Goal: Book appointment/travel/reservation

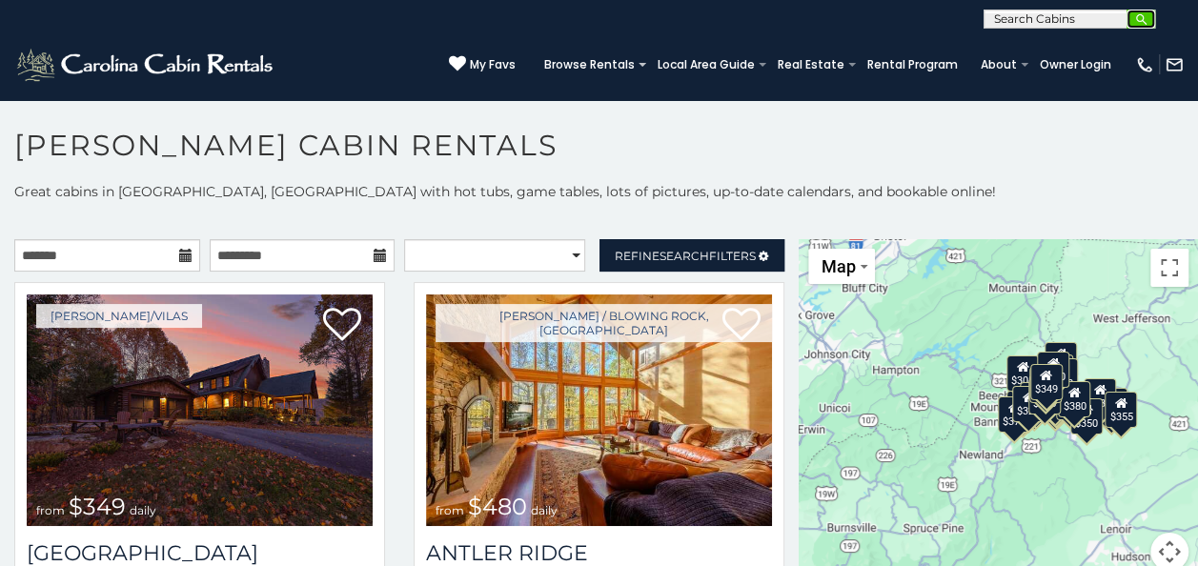
click at [1140, 17] on img "submit" at bounding box center [1141, 19] width 14 height 14
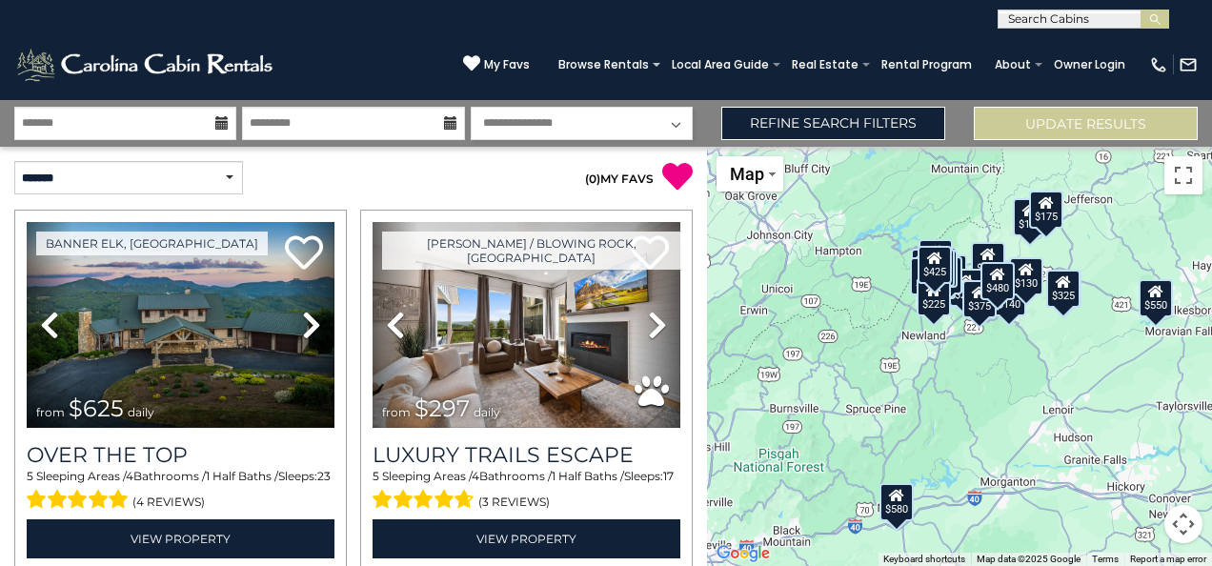
click at [1012, 16] on input "text" at bounding box center [1082, 22] width 167 height 19
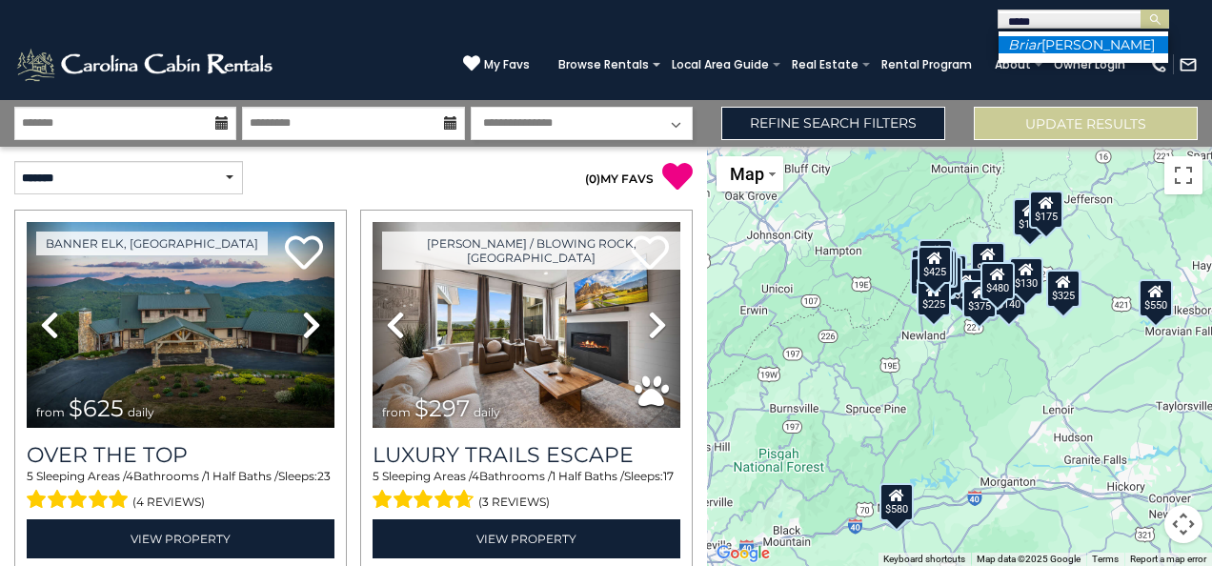
type input "*****"
click at [1091, 44] on li "Briar Rose Cabin" at bounding box center [1084, 44] width 170 height 17
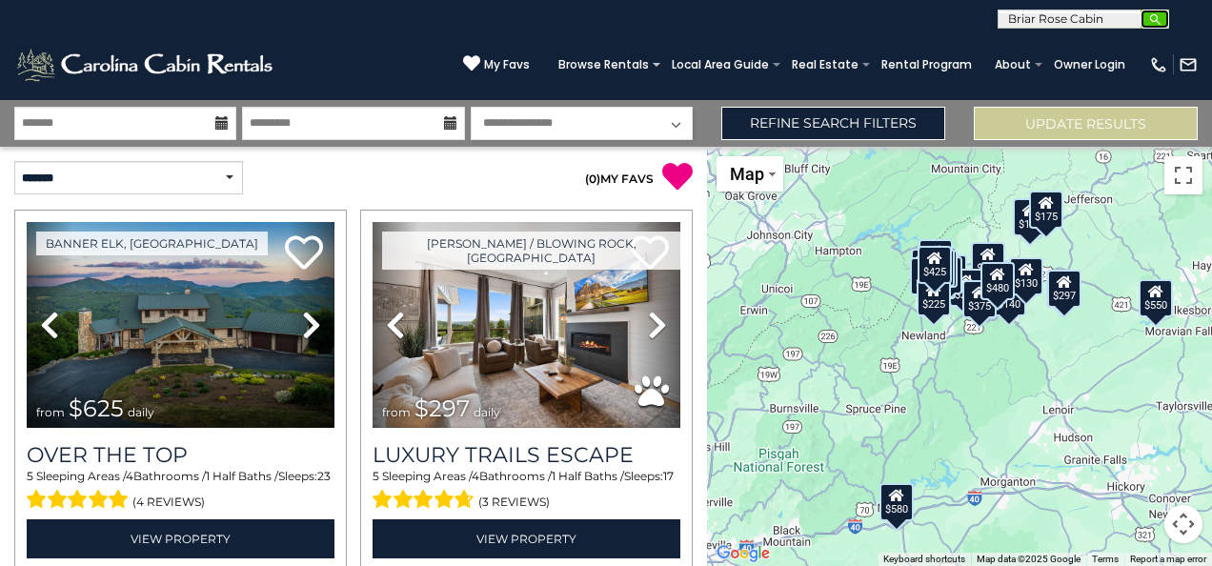
click at [1153, 12] on img "submit" at bounding box center [1155, 19] width 14 height 14
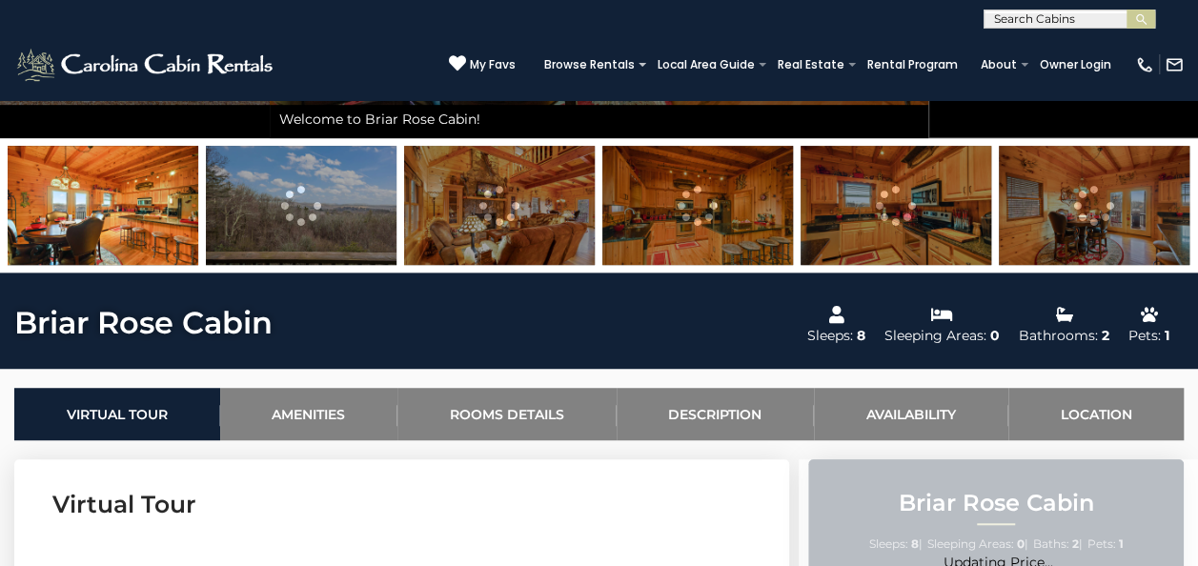
scroll to position [470, 0]
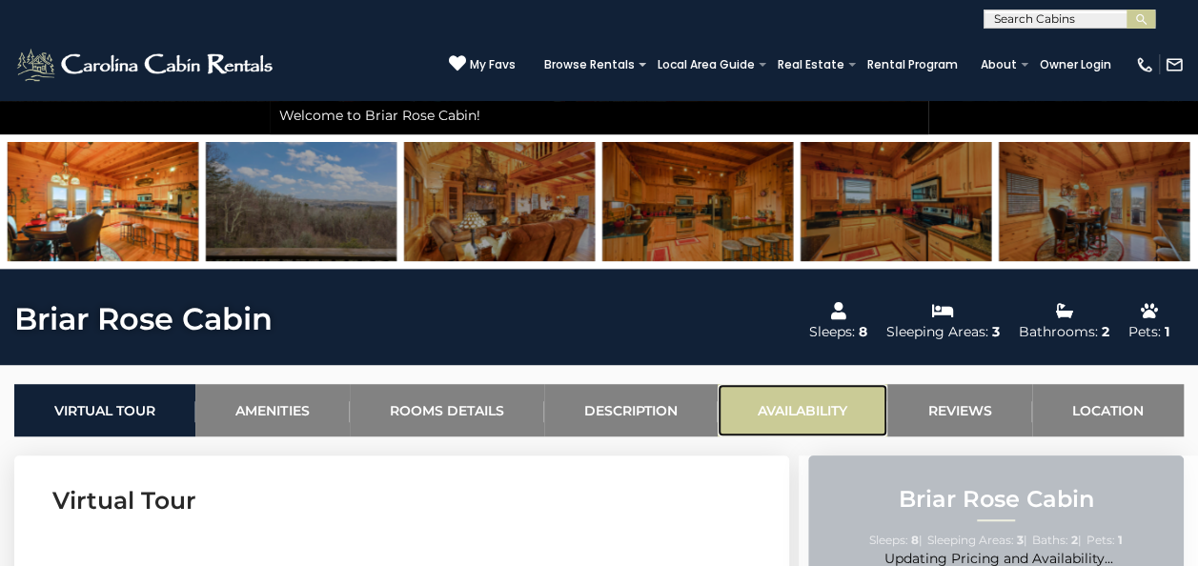
click at [772, 412] on link "Availability" at bounding box center [803, 410] width 170 height 52
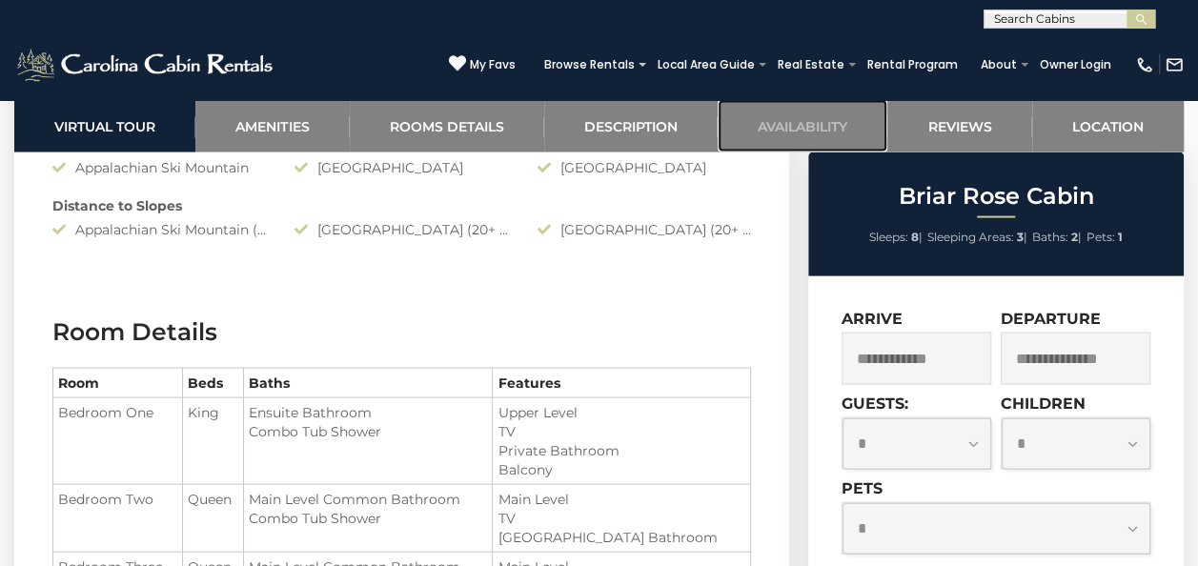
scroll to position [1914, 0]
click at [1173, 67] on img at bounding box center [1173, 64] width 19 height 19
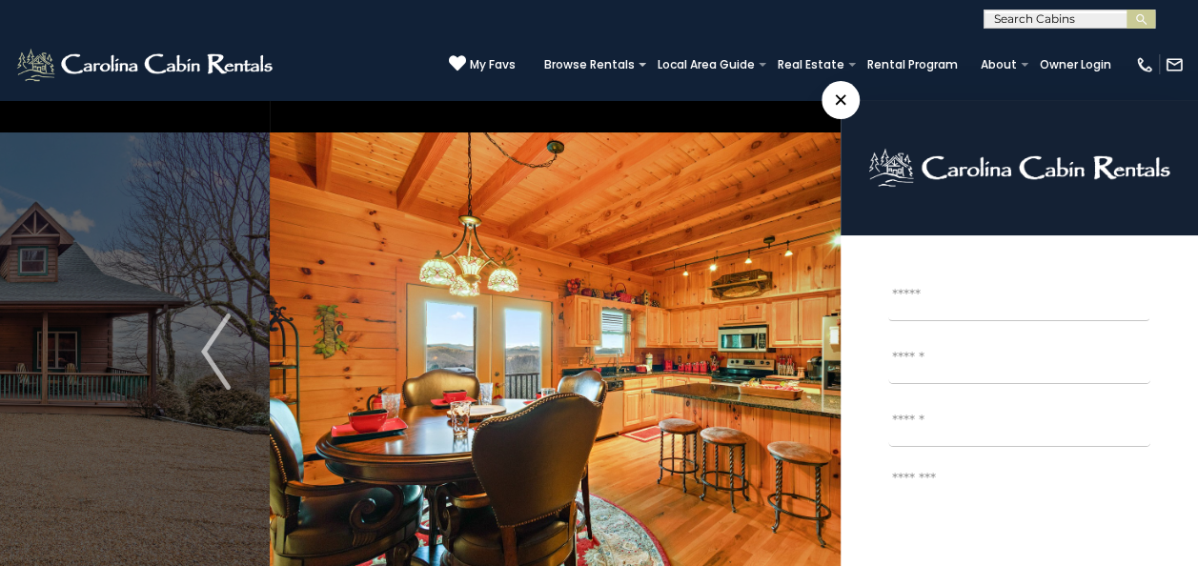
click at [415, 267] on img at bounding box center [599, 351] width 658 height 505
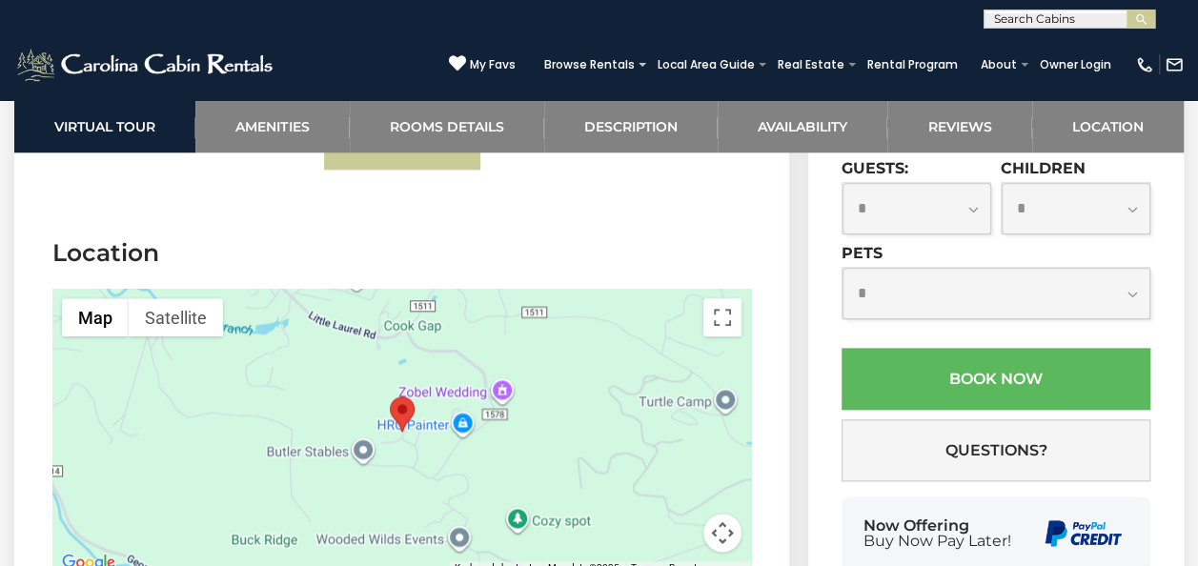
scroll to position [4582, 0]
